Goal: Obtain resource: Download file/media

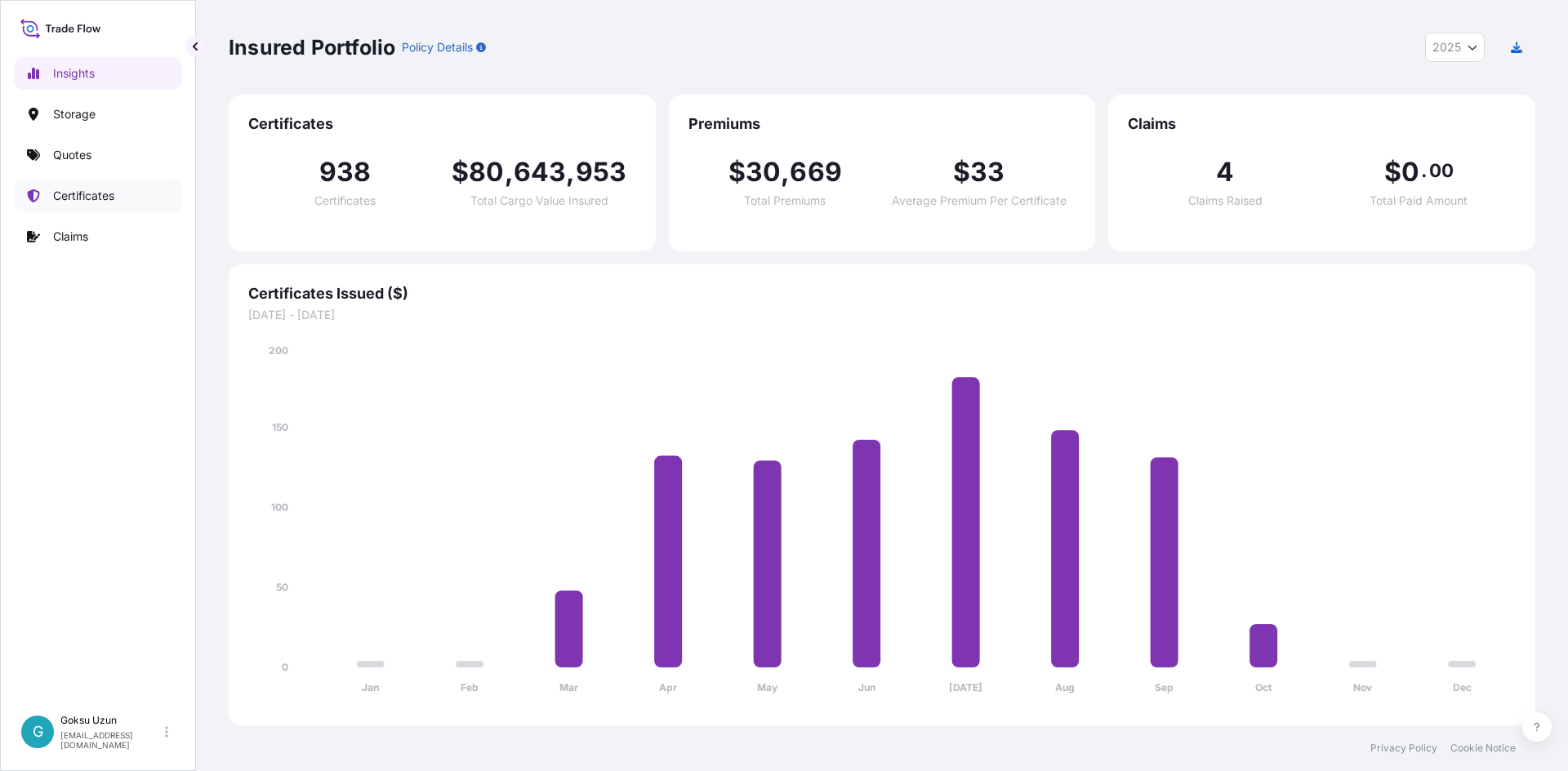
select select "2025"
click at [87, 194] on p "Certificates" at bounding box center [83, 196] width 61 height 16
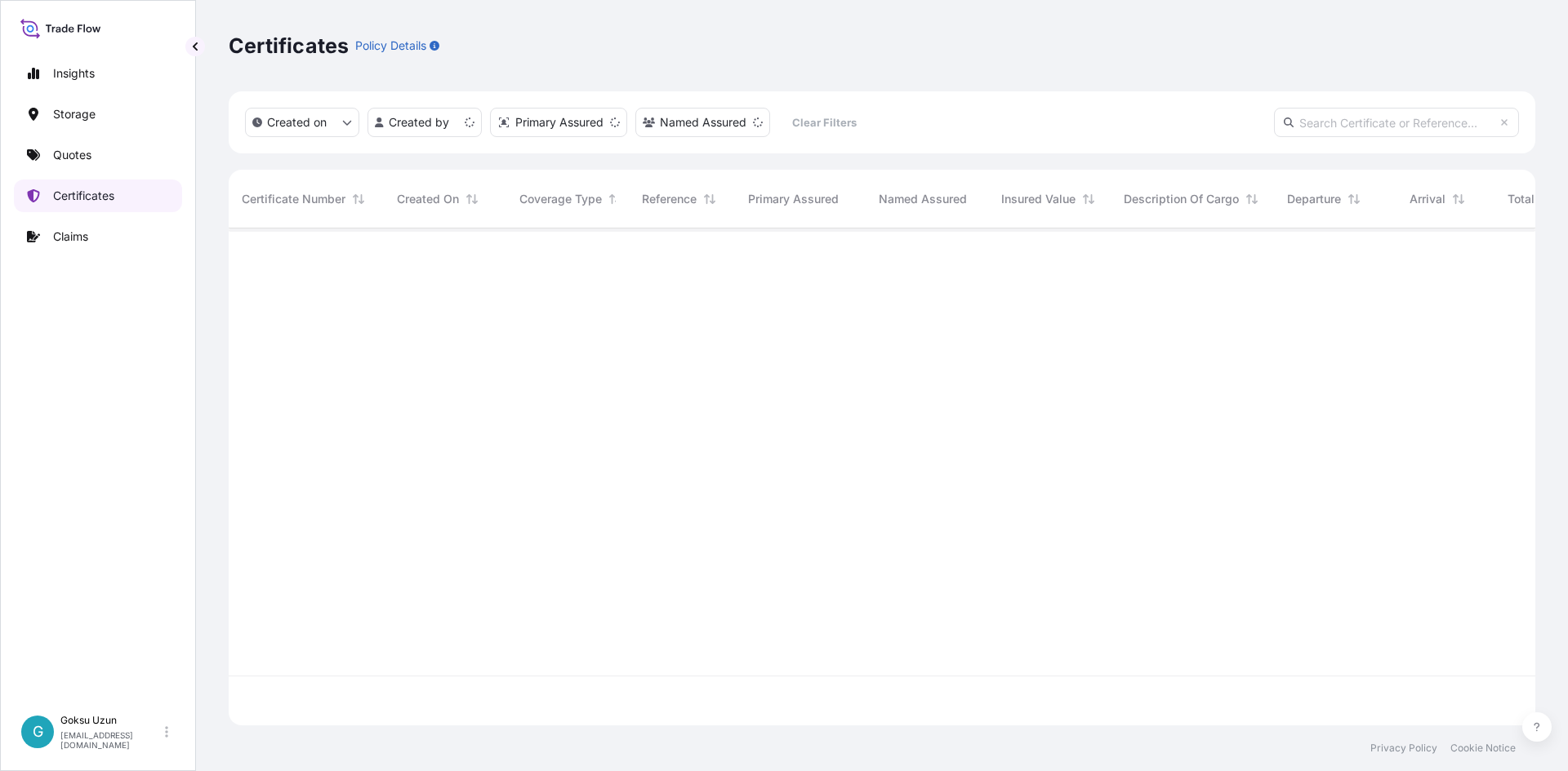
scroll to position [494, 1294]
click at [1340, 124] on input "text" at bounding box center [1397, 123] width 245 height 29
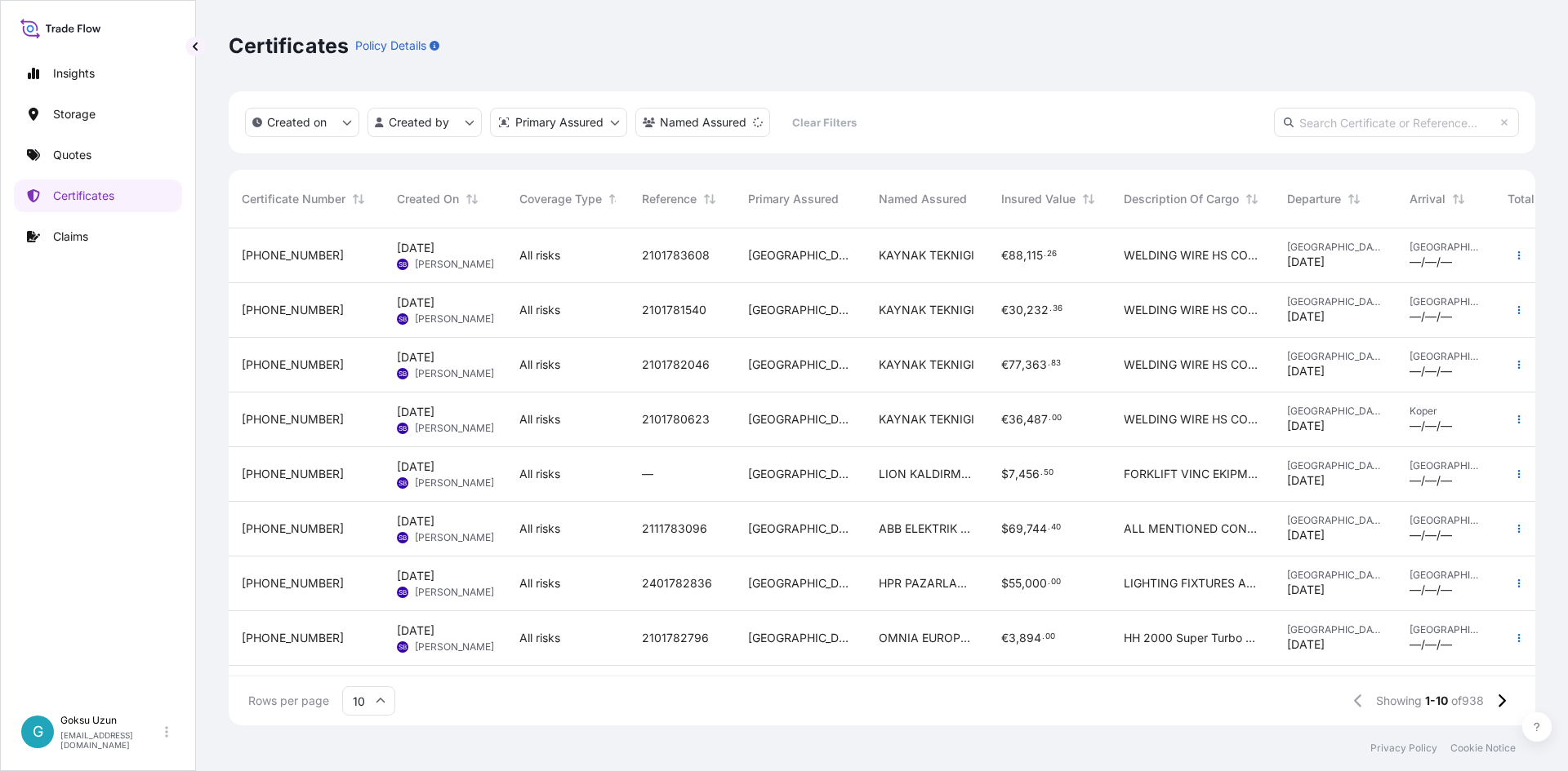
paste input "[PHONE_NUMBER]"
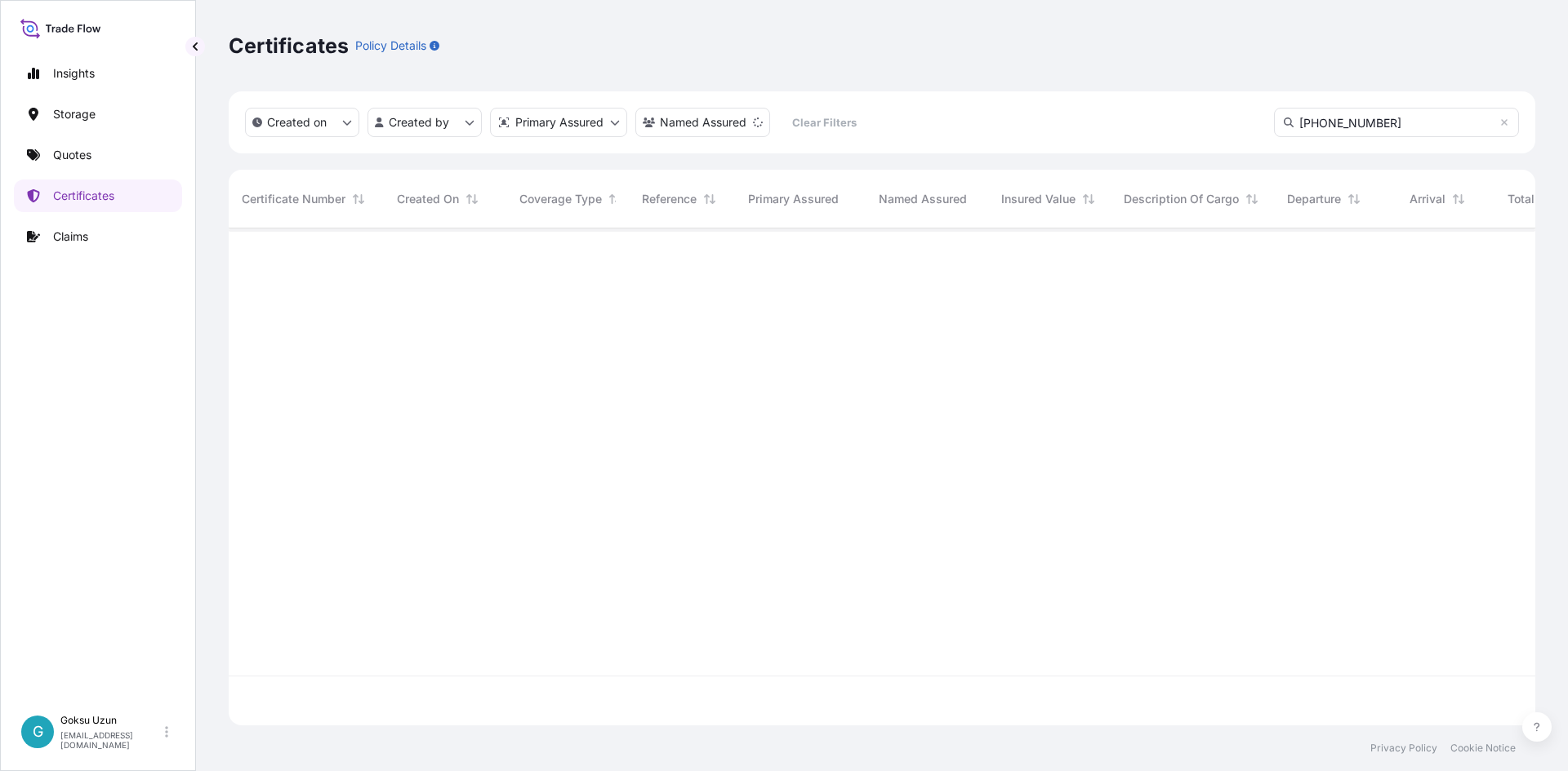
type input "[PHONE_NUMBER]"
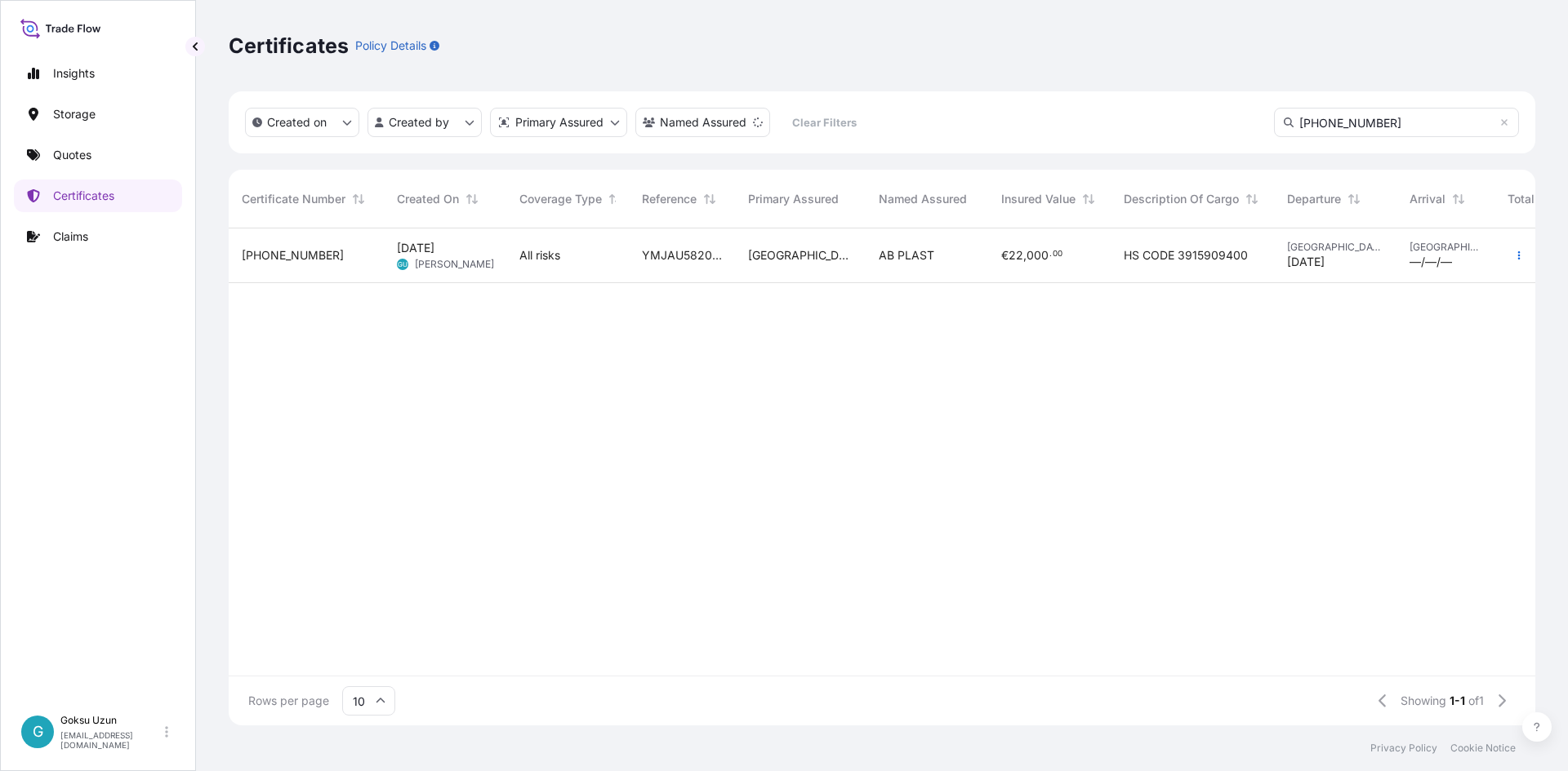
click at [267, 260] on span "[PHONE_NUMBER]" at bounding box center [293, 255] width 102 height 16
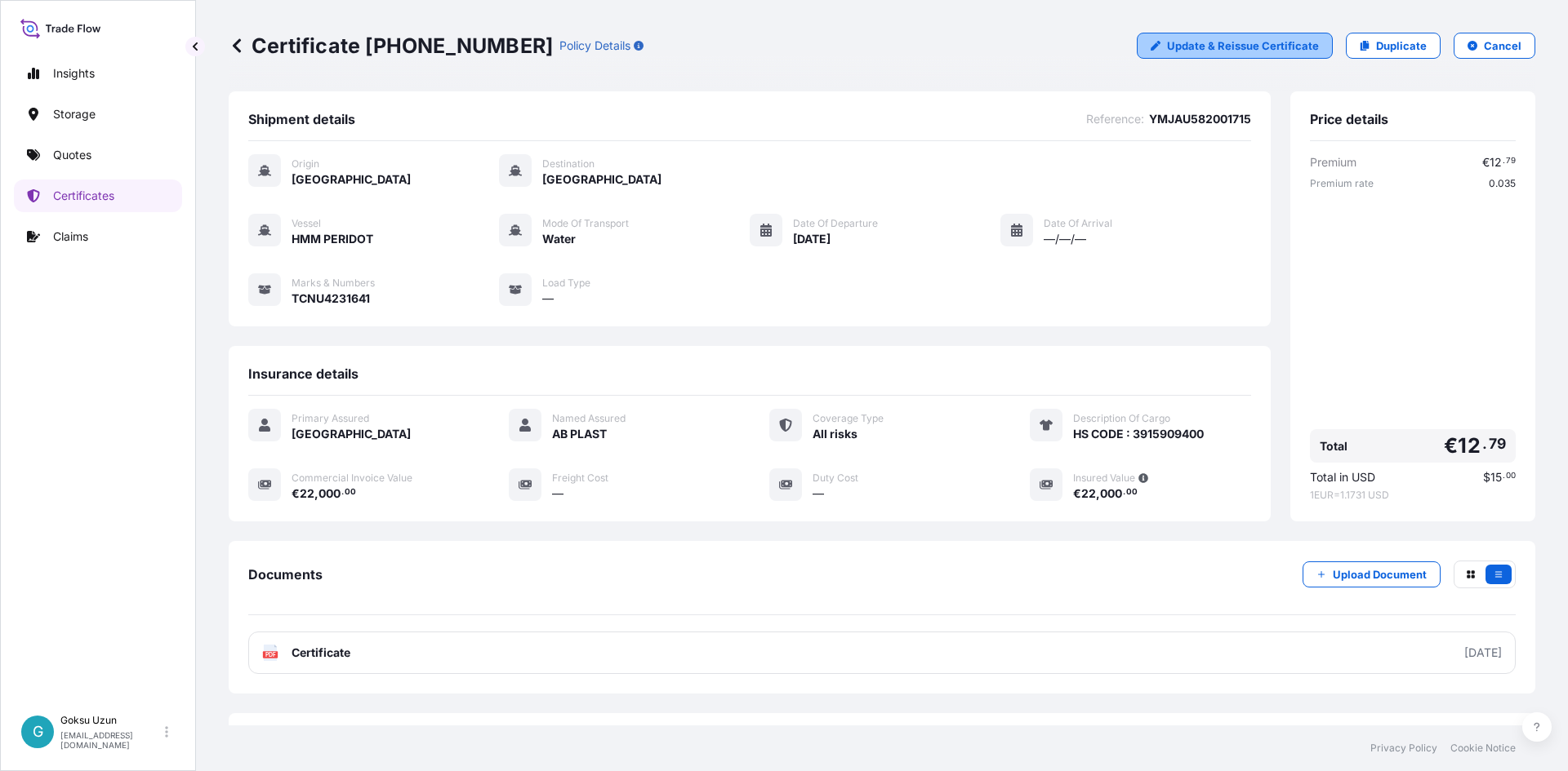
click at [1193, 46] on p "Update & Reissue Certificate" at bounding box center [1242, 45] width 152 height 16
select select "Water"
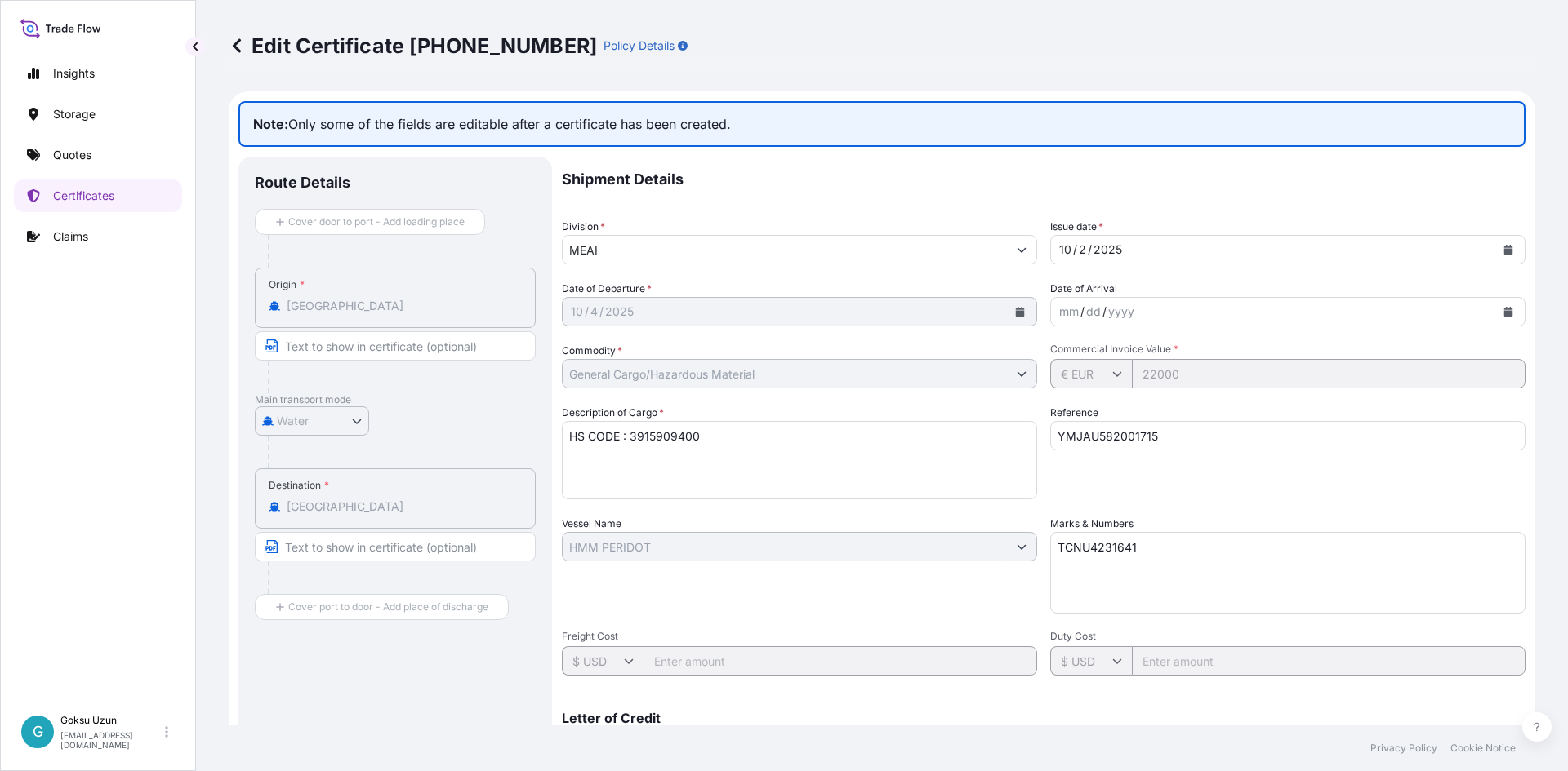
click at [230, 44] on icon at bounding box center [236, 45] width 16 height 16
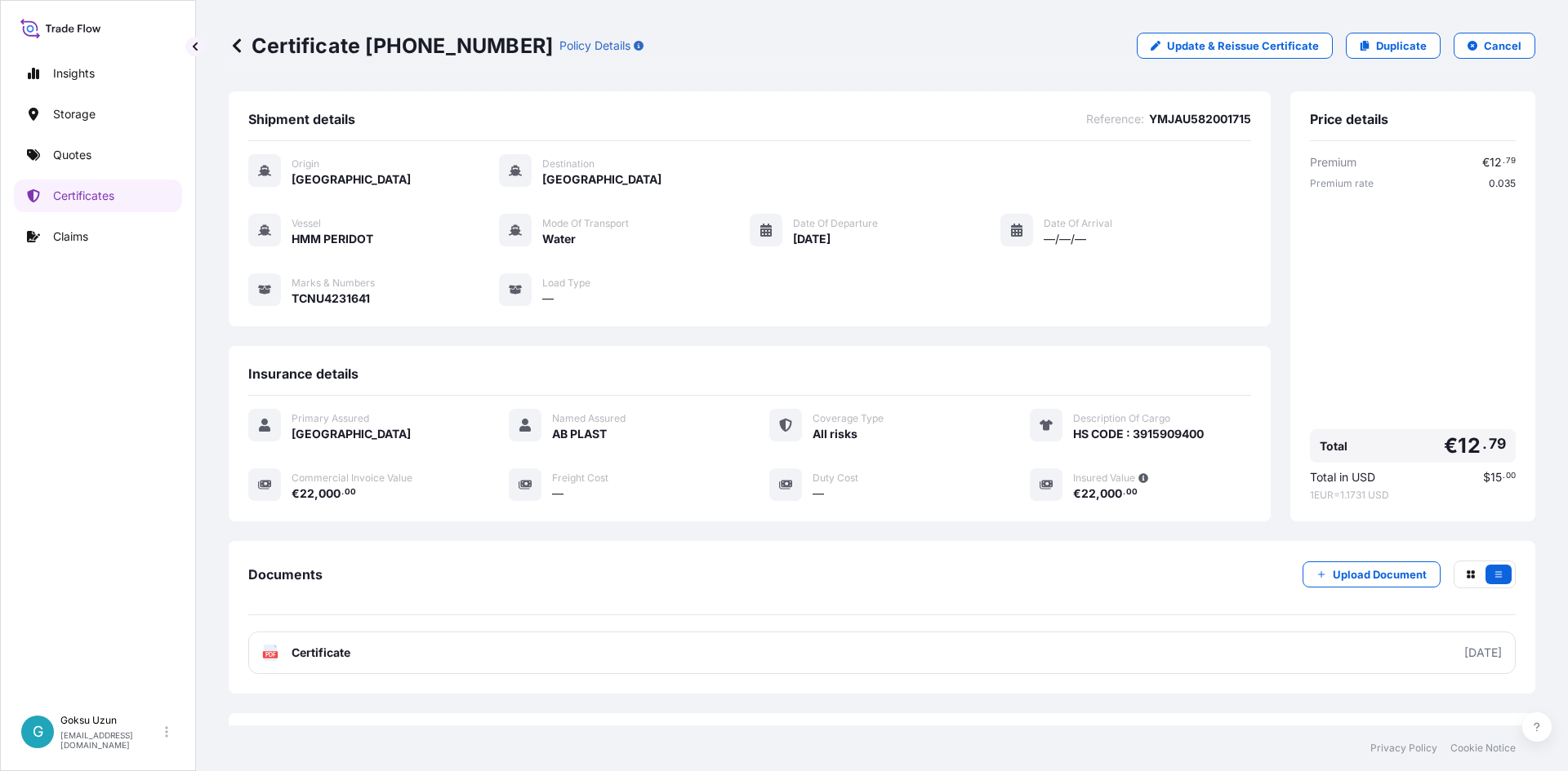
scroll to position [70, 0]
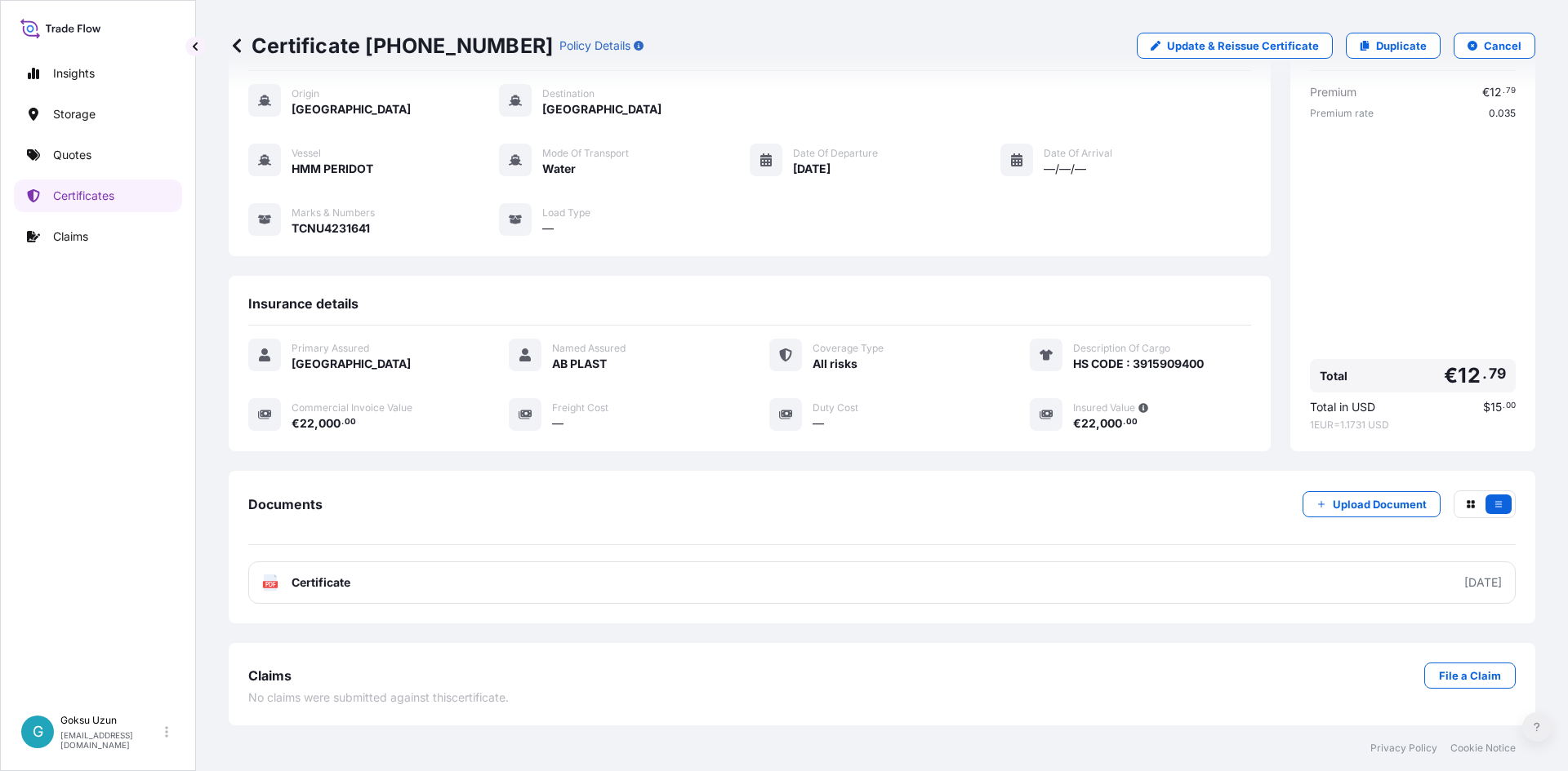
click at [1538, 728] on icon at bounding box center [1538, 727] width 7 height 10
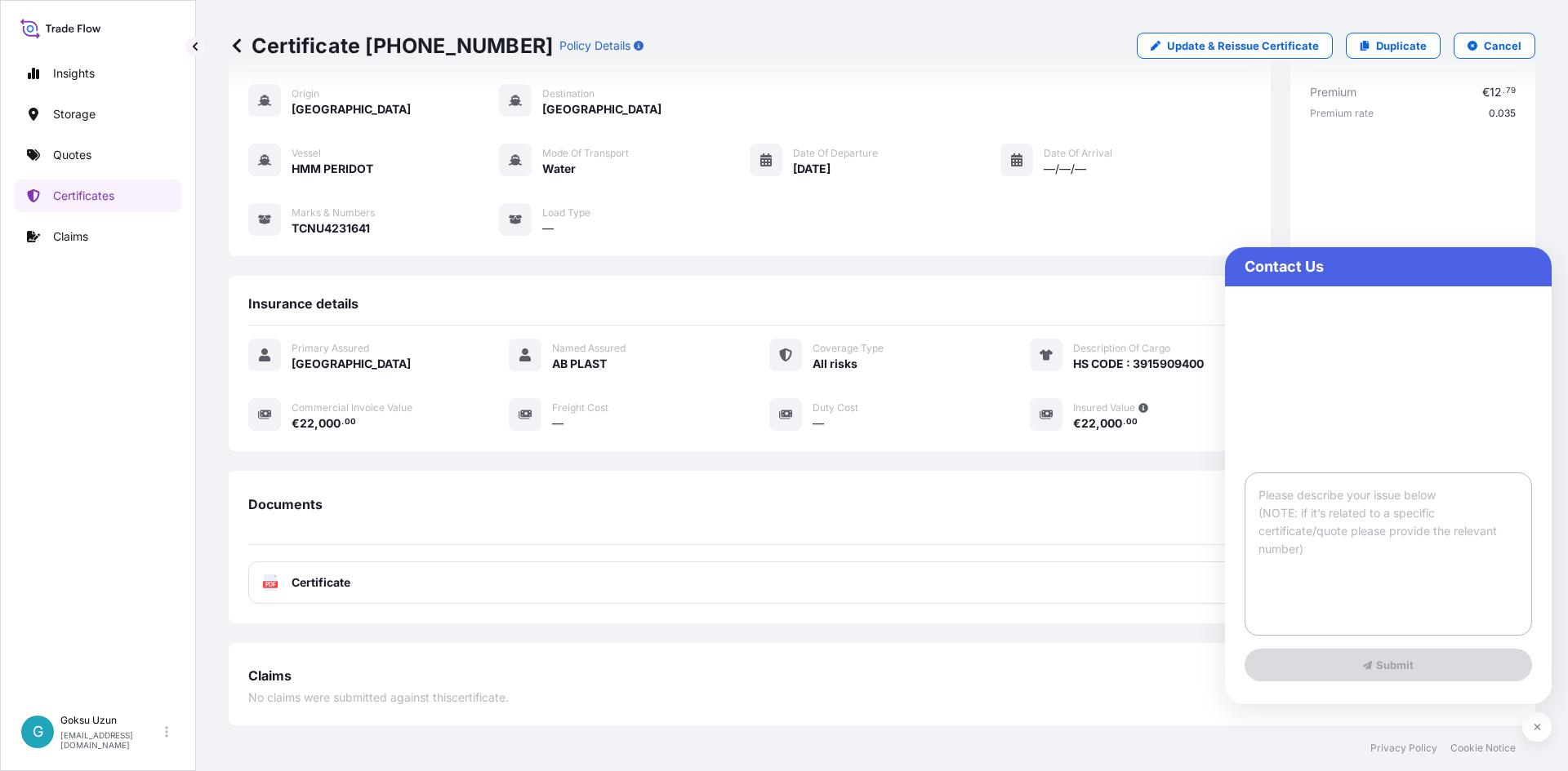
click at [1376, 505] on textarea at bounding box center [1389, 554] width 287 height 164
click at [1143, 258] on div "Origin [GEOGRAPHIC_DATA] Destination [GEOGRAPHIC_DATA] Vessel HMM PERIDOT Mode …" at bounding box center [750, 169] width 1003 height 196
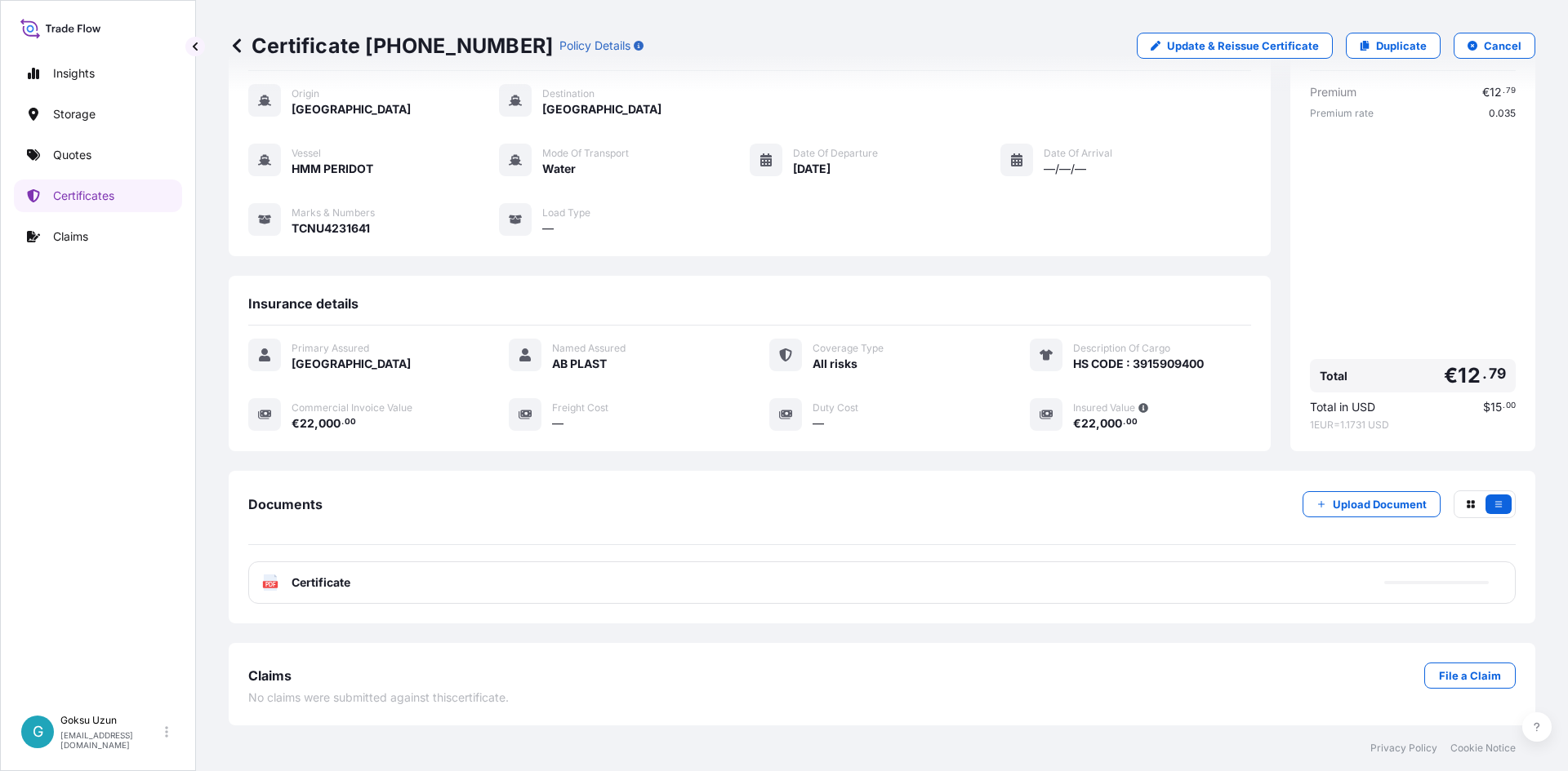
click at [1003, 512] on div "Documents Upload Document" at bounding box center [882, 517] width 1268 height 55
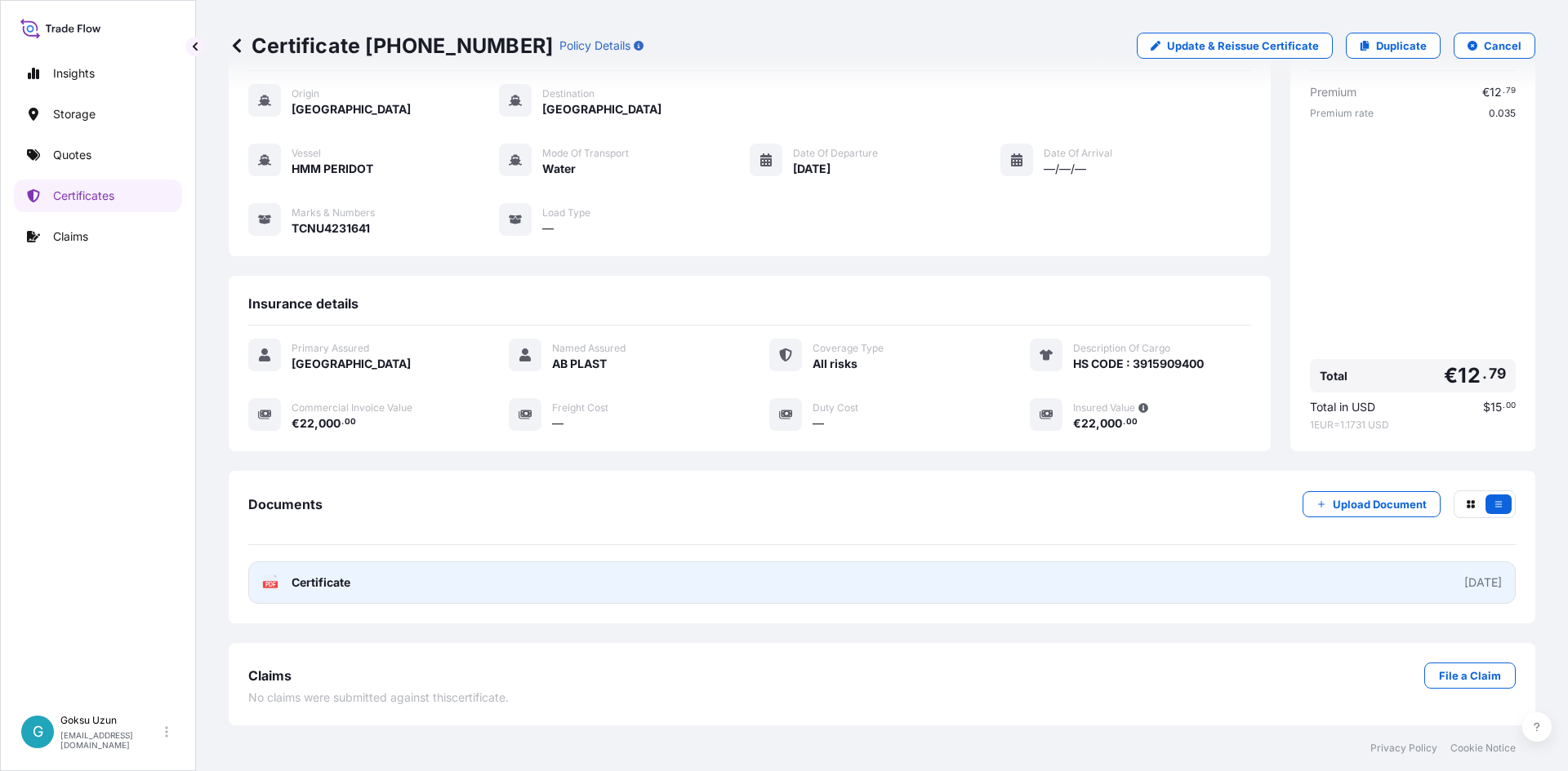
drag, startPoint x: 907, startPoint y: 566, endPoint x: 982, endPoint y: 500, distance: 99.9
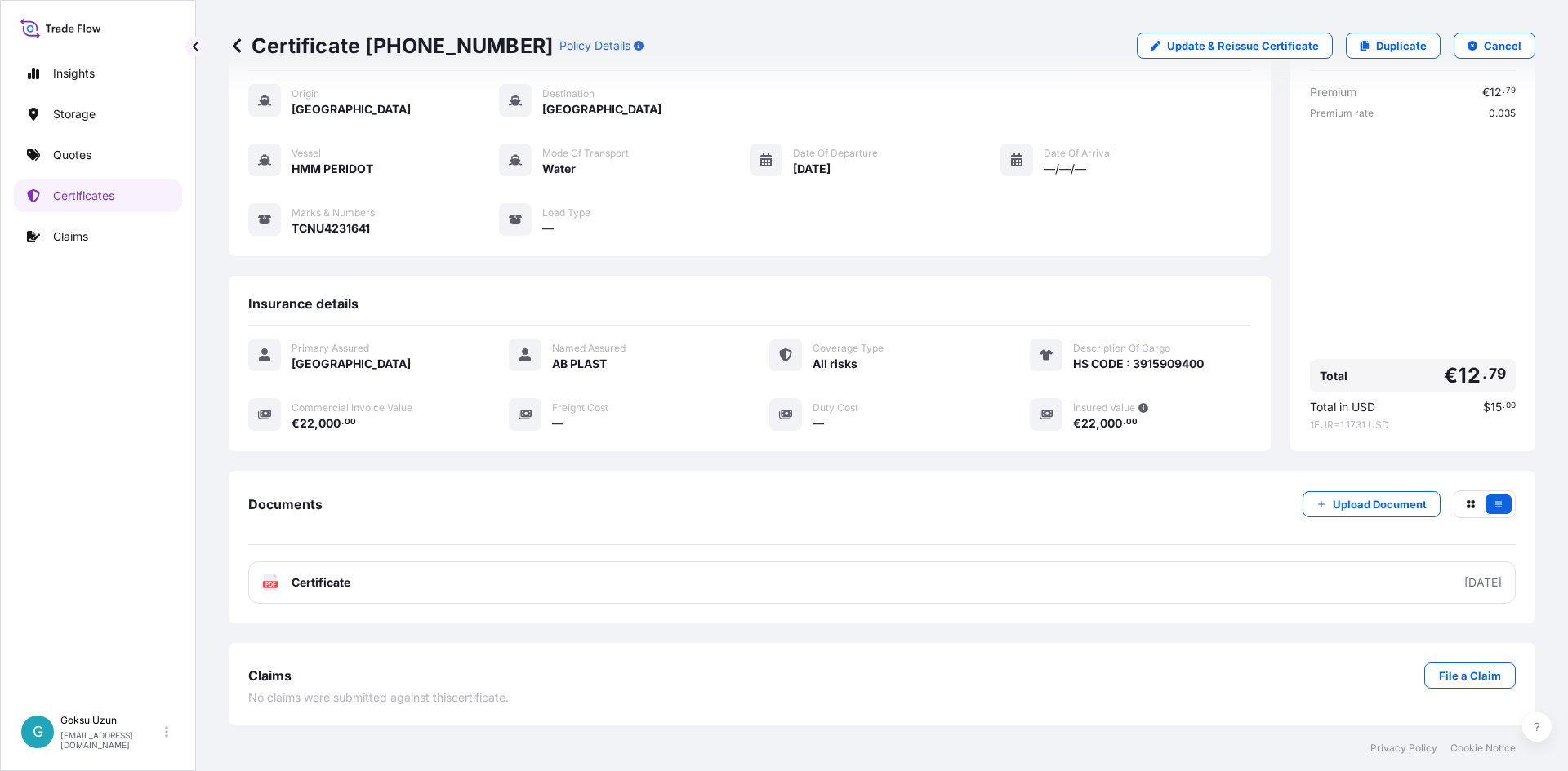
click at [907, 566] on link "PDF Certificate [DATE]" at bounding box center [882, 582] width 1268 height 42
click at [1319, 240] on div "Premium € 12 . 79 Premium rate 0.035 Total € 12 . 79 Total in USD $ 15 . 00 1 E…" at bounding box center [1413, 258] width 206 height 348
click at [1173, 267] on div "Shipment details Reference : YMJAU582001715 Origin [GEOGRAPHIC_DATA] Destinatio…" at bounding box center [750, 236] width 1042 height 430
